Goal: Information Seeking & Learning: Learn about a topic

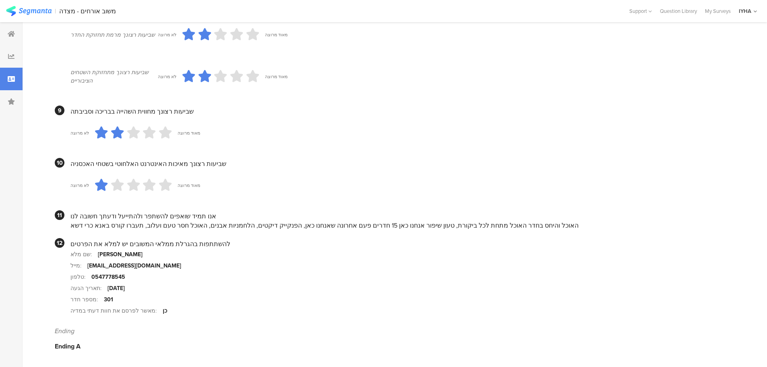
scroll to position [697, 0]
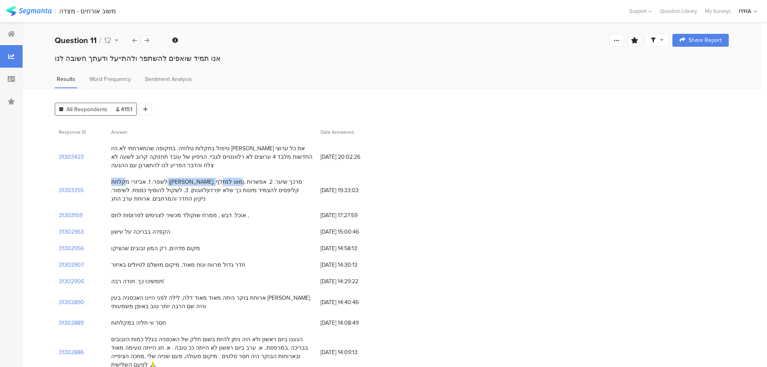
drag, startPoint x: 283, startPoint y: 184, endPoint x: 215, endPoint y: 184, distance: 67.7
click at [215, 184] on div "לשפר: 1. אביזרי מקלחת ([PERSON_NAME], מוט למזלף), מרכך שיער. 2. אפשרות קליפסים …" at bounding box center [211, 190] width 201 height 25
click at [253, 212] on div "אוכל: דבש , ממרח שוקולד מכשיר לצנימים לפרוסות לחם ," at bounding box center [211, 215] width 209 height 17
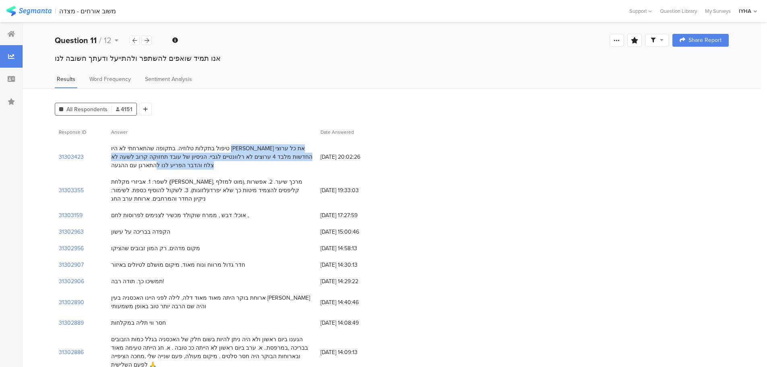
drag, startPoint x: 314, startPoint y: 155, endPoint x: 192, endPoint y: 148, distance: 121.8
click at [193, 148] on div "טיפול בתקלות טלוזיה. בתקופה שהתארחתי לא היו [PERSON_NAME] את כל ערוצי החדשות מל…" at bounding box center [211, 156] width 209 height 33
click at [180, 180] on div "לשפר: 1. אביזרי מקלחת ([PERSON_NAME], מוט למזלף), מרכך שיער. 2. אפשרות קליפסים …" at bounding box center [211, 190] width 201 height 25
